Goal: Transaction & Acquisition: Book appointment/travel/reservation

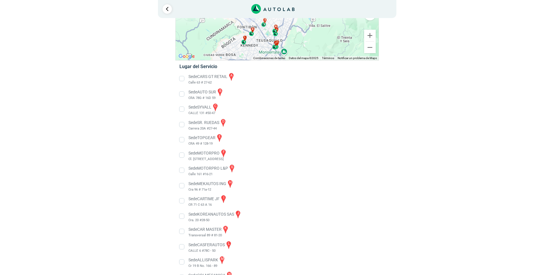
scroll to position [75, 0]
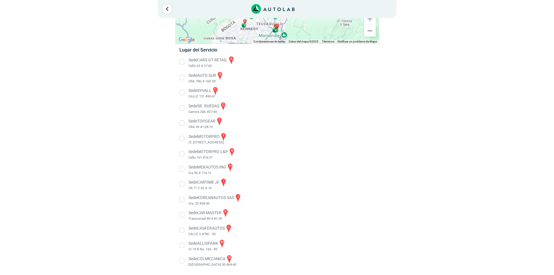
click at [180, 140] on li "Sede MOTORPRO f Cl. [STREET_ADDRESS]" at bounding box center [277, 138] width 204 height 13
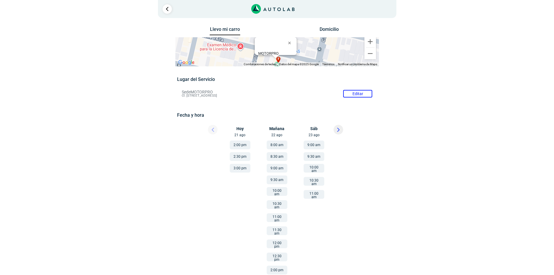
click at [313, 193] on button "11:00 am" at bounding box center [314, 194] width 21 height 9
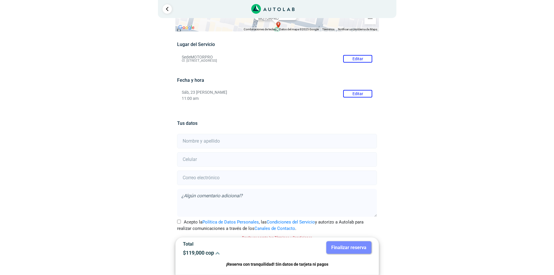
scroll to position [41, 0]
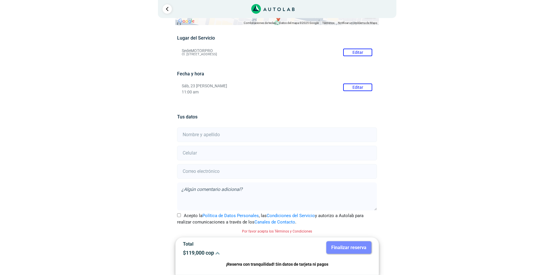
drag, startPoint x: 193, startPoint y: 134, endPoint x: 304, endPoint y: 158, distance: 114.1
click at [194, 134] on input "text" at bounding box center [277, 134] width 200 height 15
type input "s"
type input "[PERSON_NAME] [PERSON_NAME]"
click at [224, 151] on input "number" at bounding box center [277, 153] width 200 height 15
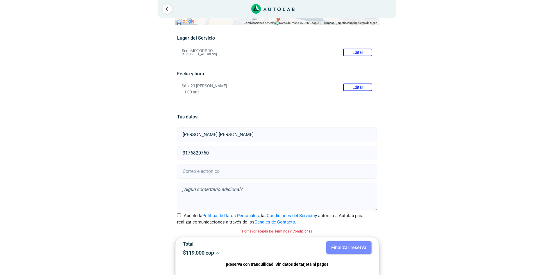
type input "3176820760"
click at [196, 174] on input "email" at bounding box center [277, 171] width 200 height 15
type input "[EMAIL_ADDRESS][DOMAIN_NAME]"
click at [179, 216] on input "Acepto la Política de Datos Personales , las Condiciones del Servicio y autoriz…" at bounding box center [179, 215] width 4 height 4
checkbox input "true"
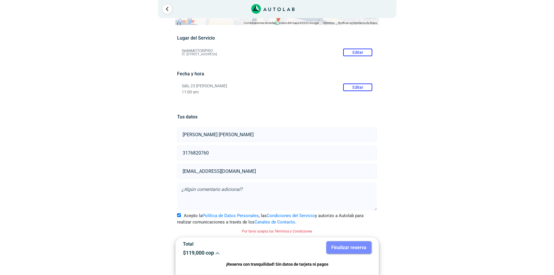
scroll to position [34, 0]
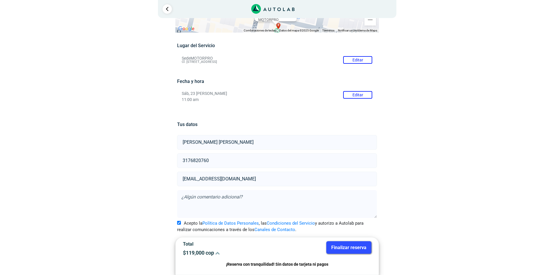
click at [347, 250] on button "Finalizar reserva" at bounding box center [348, 247] width 45 height 13
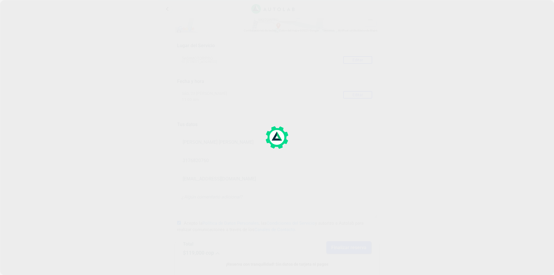
scroll to position [0, 0]
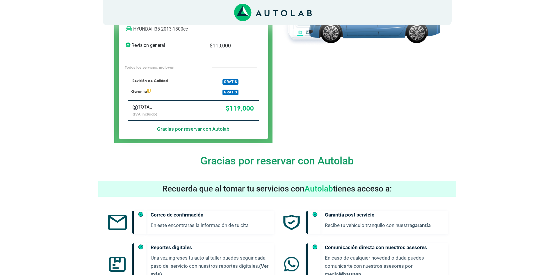
scroll to position [22, 0]
